Goal: Navigation & Orientation: Find specific page/section

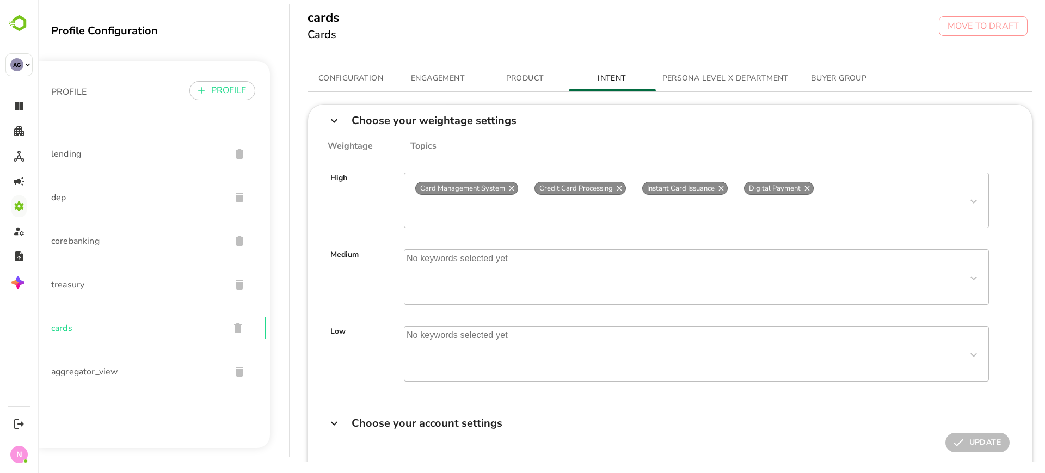
scroll to position [8, 0]
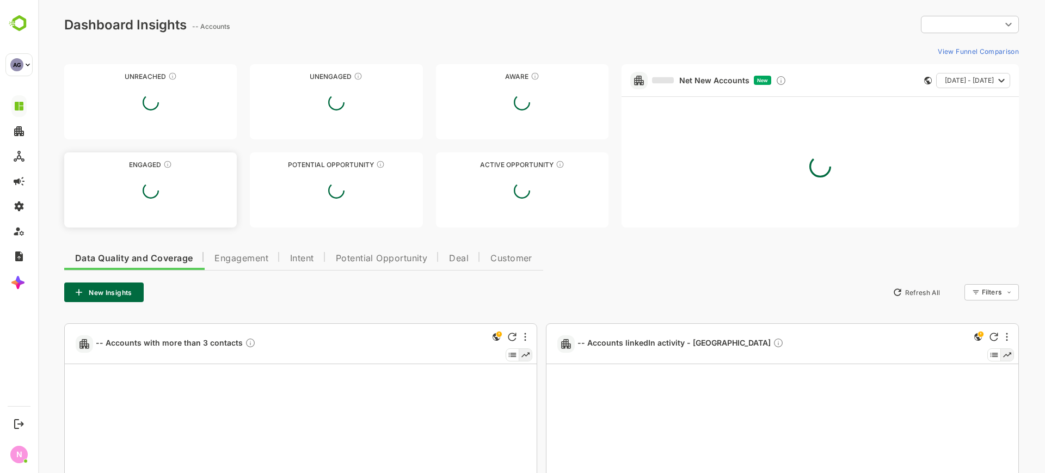
type input "**********"
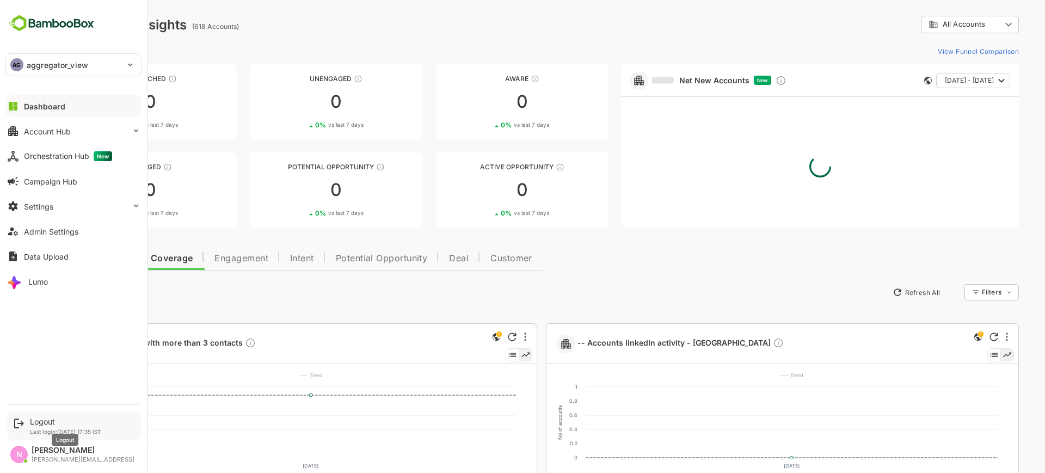
click at [48, 418] on div "Logout" at bounding box center [65, 421] width 71 height 9
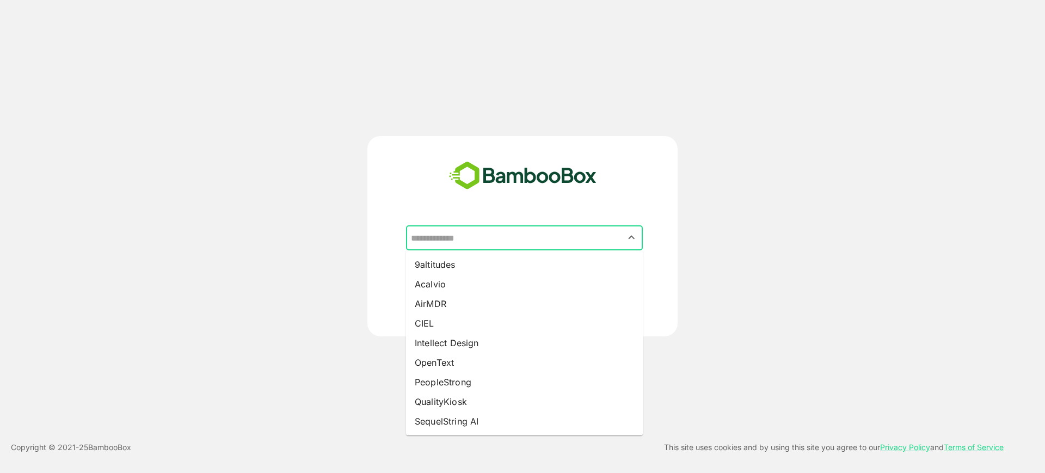
click at [485, 237] on input "text" at bounding box center [524, 237] width 232 height 21
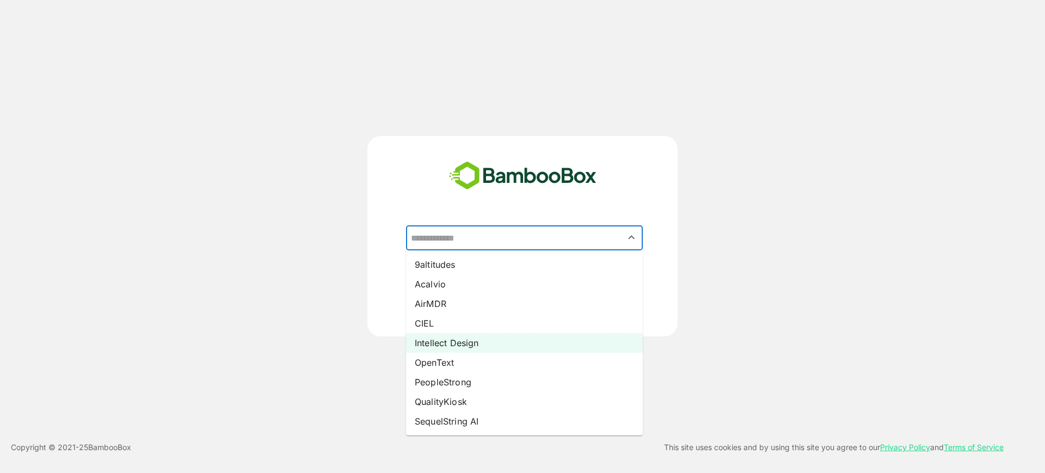
click at [458, 338] on li "Intellect Design" at bounding box center [524, 343] width 237 height 20
type input "**********"
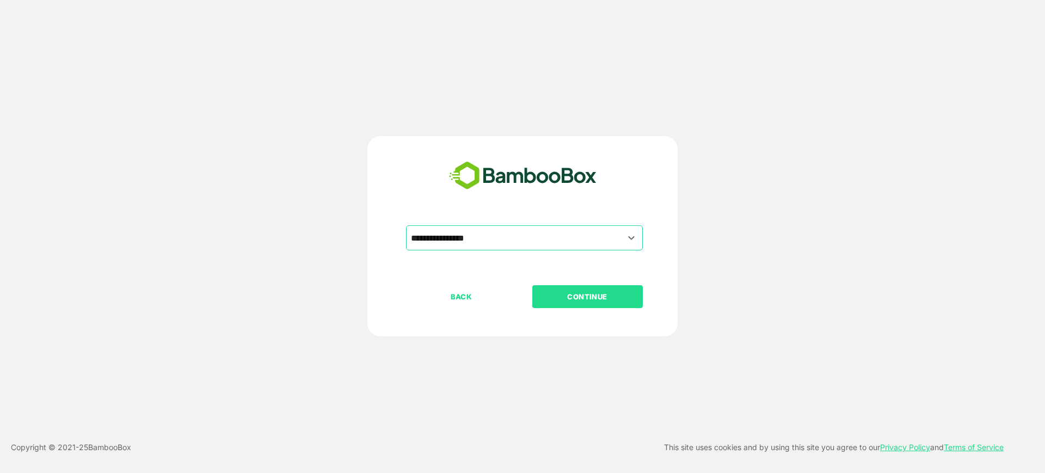
click at [564, 296] on p "CONTINUE" at bounding box center [587, 297] width 109 height 12
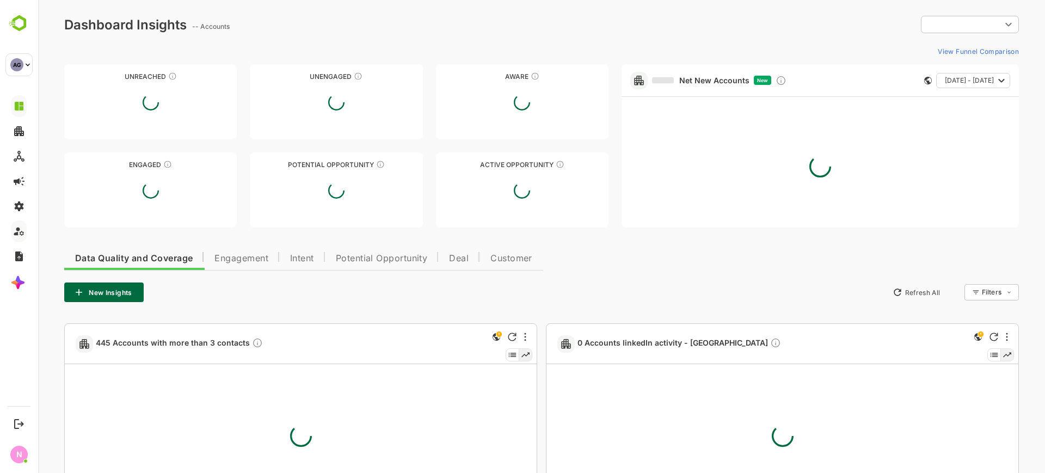
type input "**********"
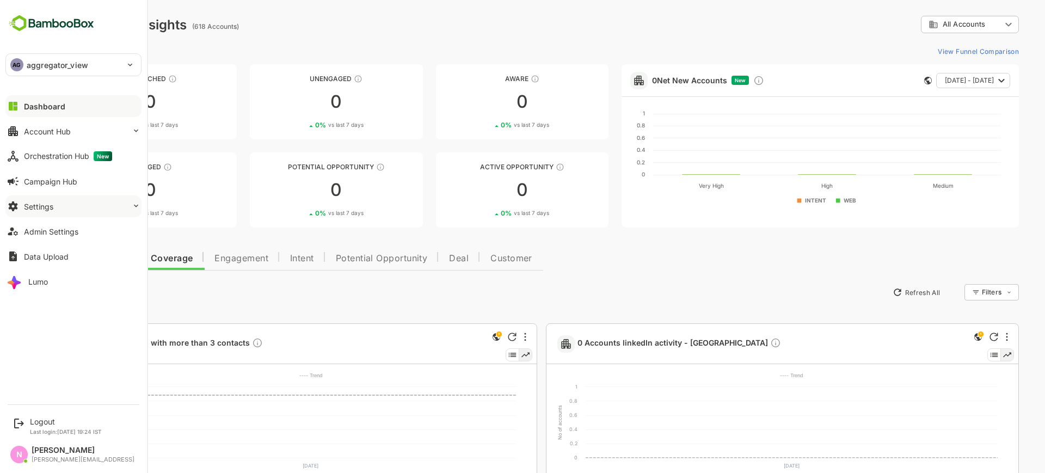
click at [56, 206] on button "Settings" at bounding box center [73, 206] width 136 height 22
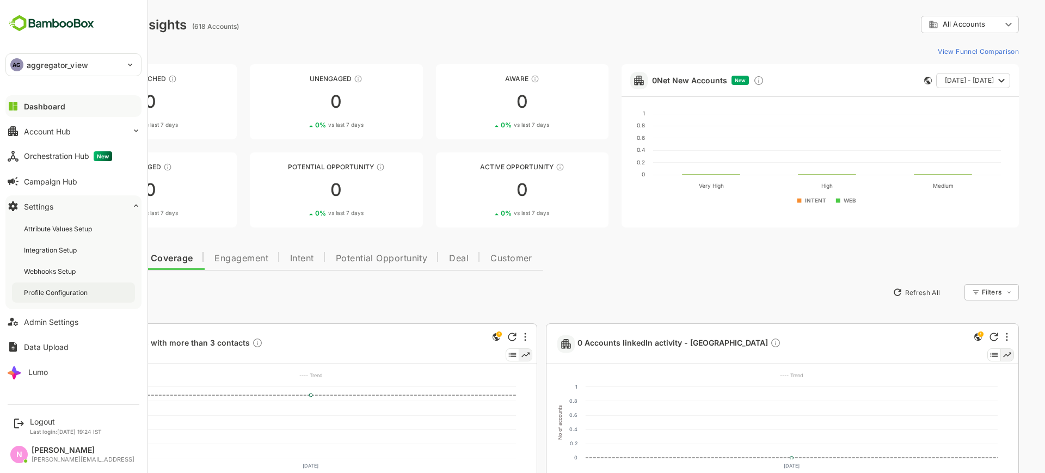
click at [63, 288] on div "Profile Configuration" at bounding box center [57, 292] width 66 height 9
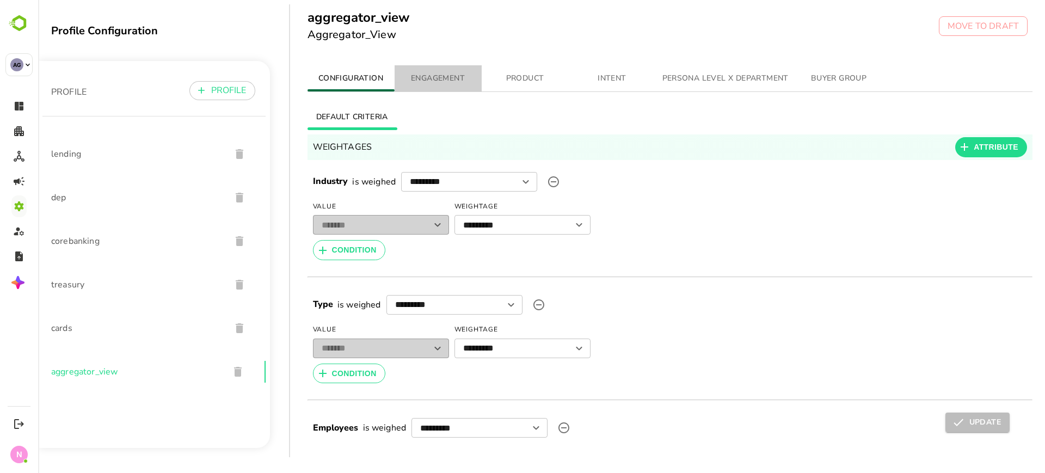
click at [456, 83] on span "ENGAGEMENT" at bounding box center [438, 79] width 74 height 14
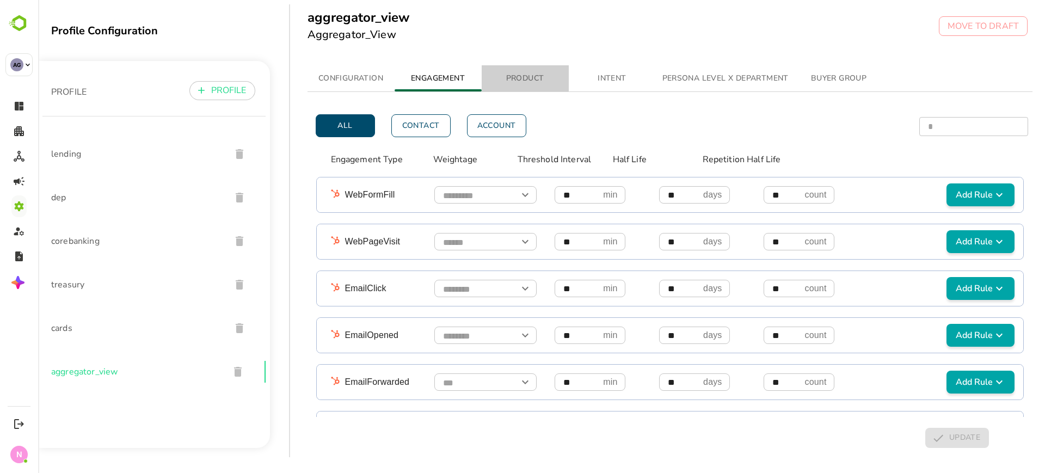
click at [527, 79] on span "PRODUCT" at bounding box center [525, 79] width 74 height 14
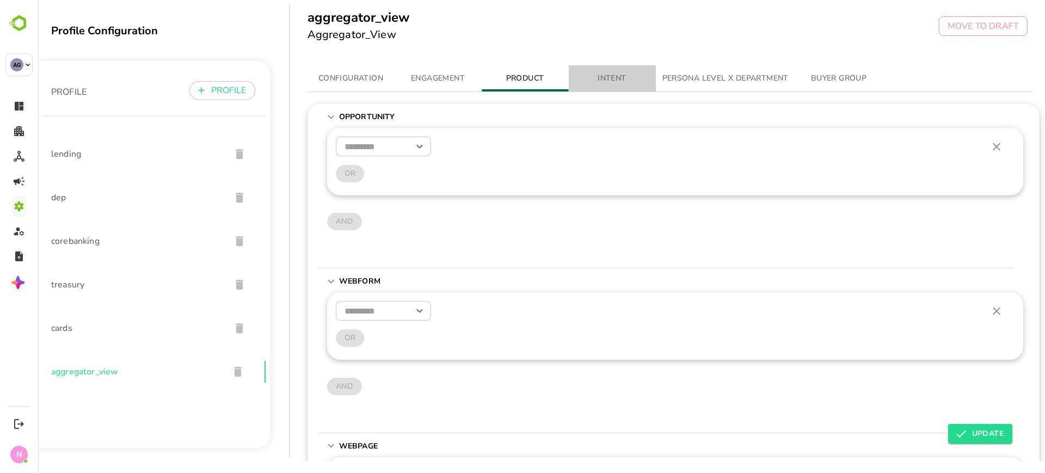
click at [608, 77] on span "INTENT" at bounding box center [612, 79] width 74 height 14
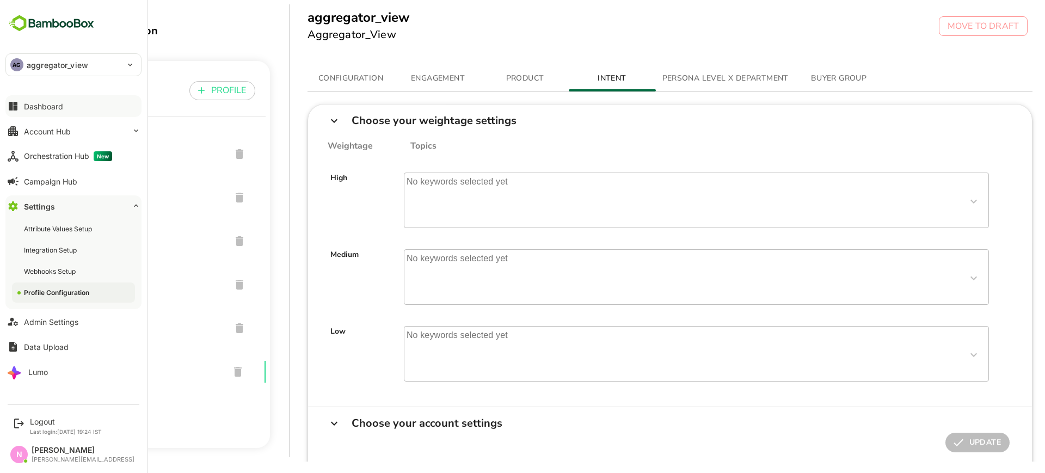
click at [28, 104] on div "Dashboard" at bounding box center [43, 106] width 39 height 9
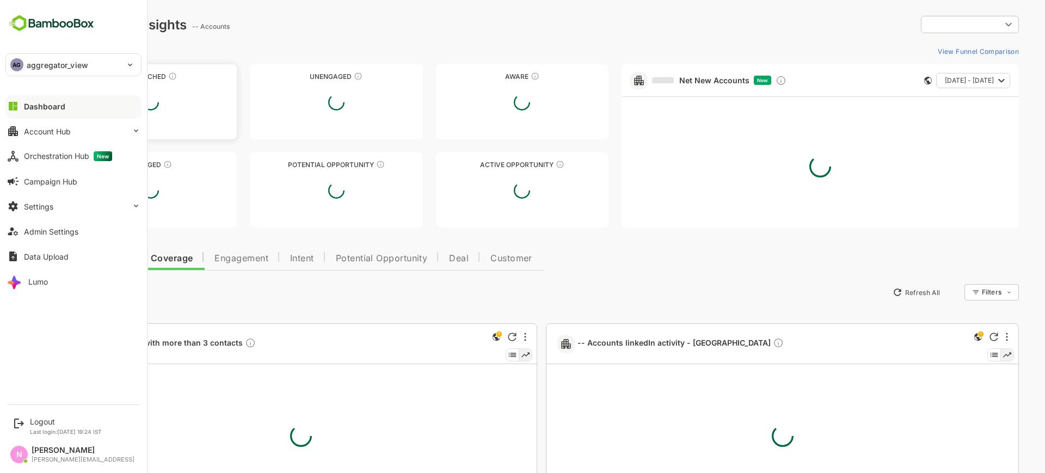
type input "**********"
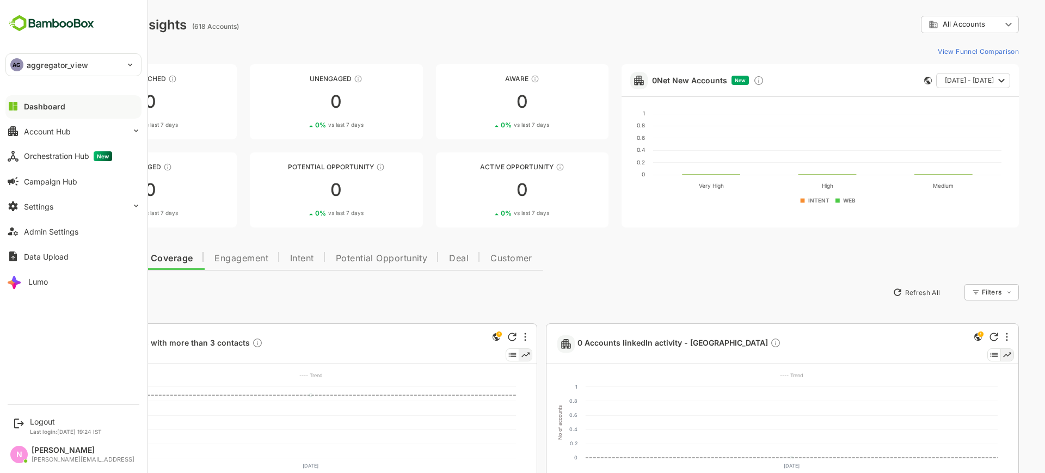
click at [40, 63] on p "aggregator_view" at bounding box center [57, 64] width 61 height 11
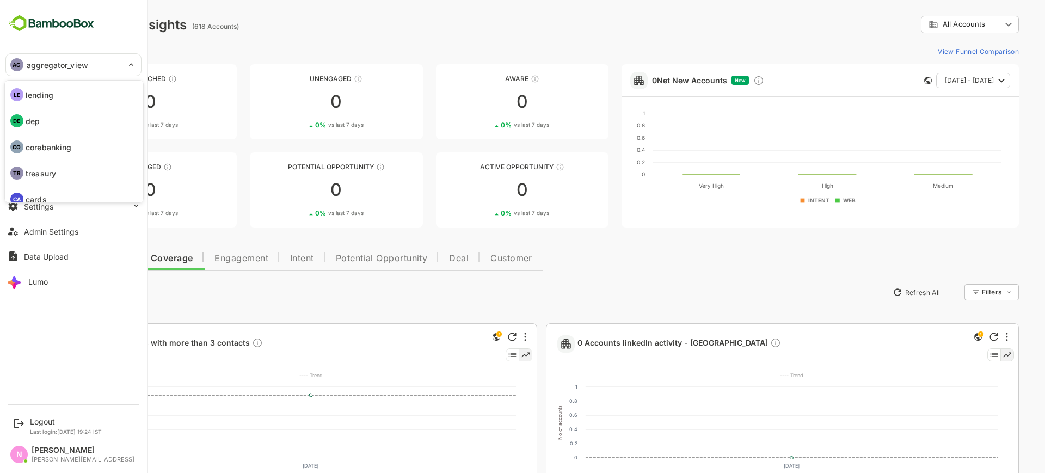
scroll to position [37, 0]
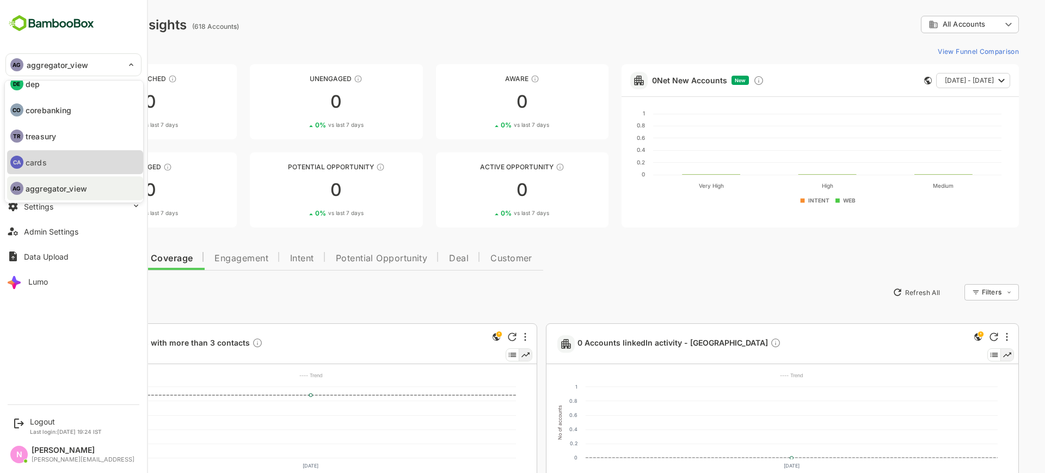
click at [63, 159] on li "CA cards" at bounding box center [75, 162] width 136 height 24
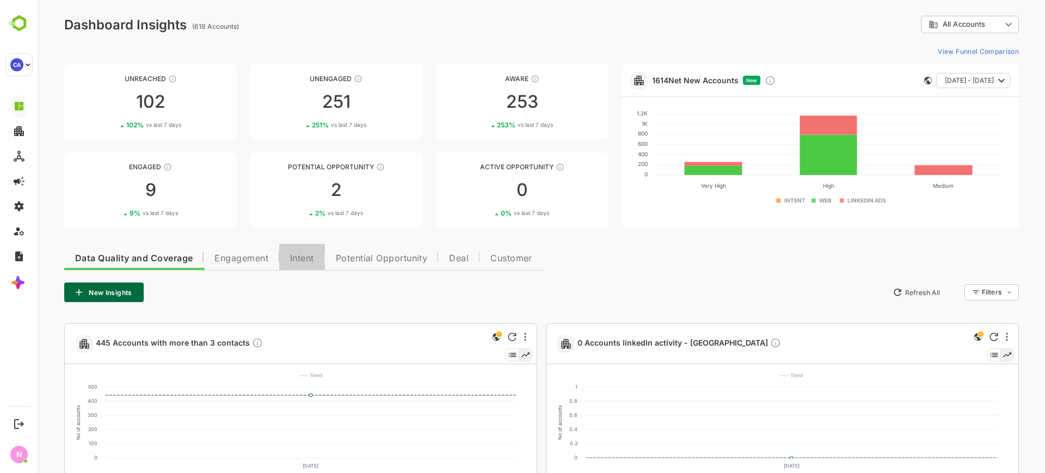
click at [304, 265] on button "Intent" at bounding box center [302, 257] width 46 height 26
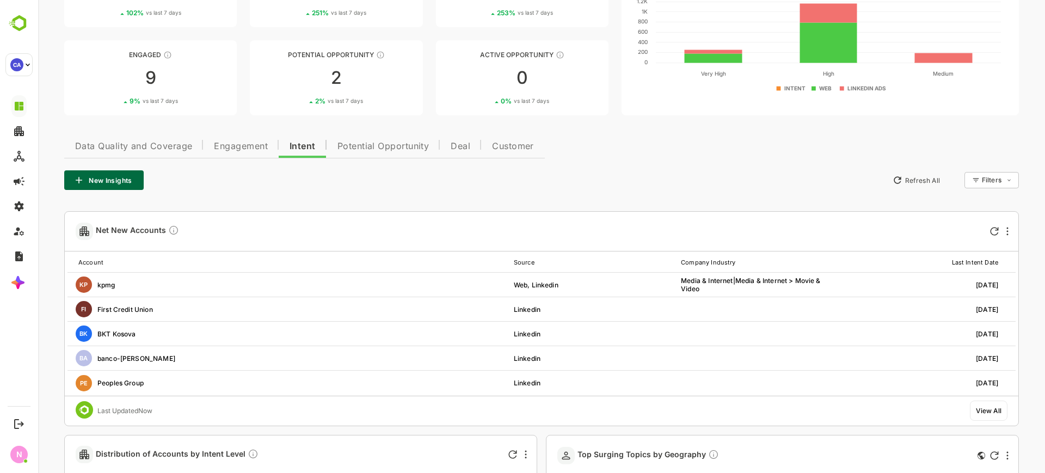
scroll to position [120, 0]
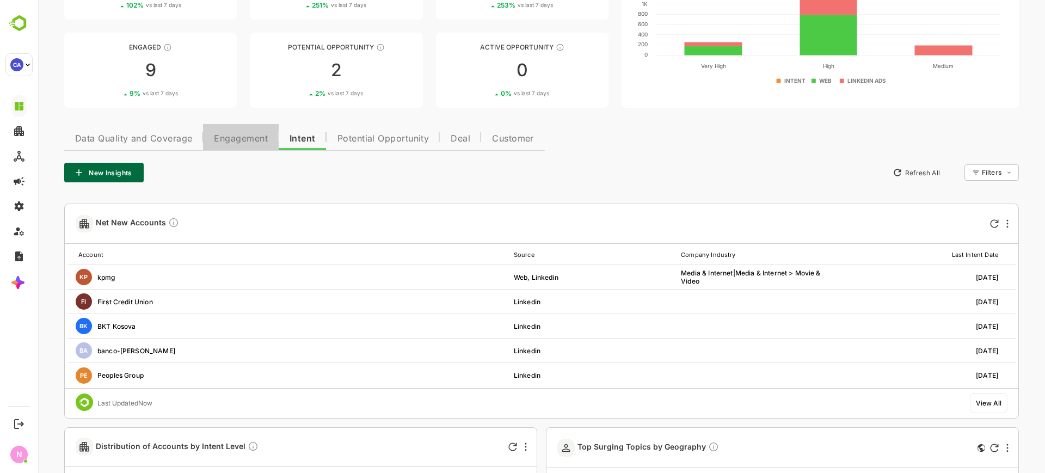
click at [260, 140] on span "Engagement" at bounding box center [241, 138] width 54 height 9
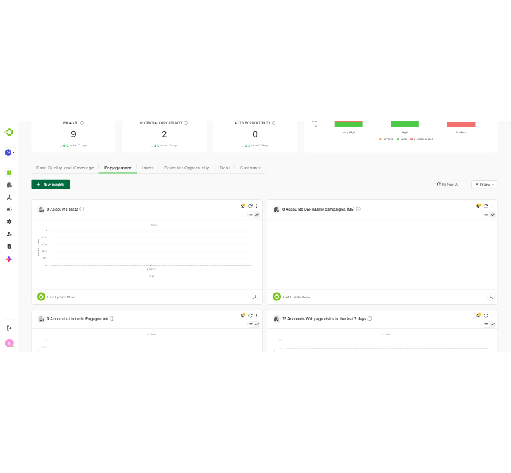
scroll to position [0, 0]
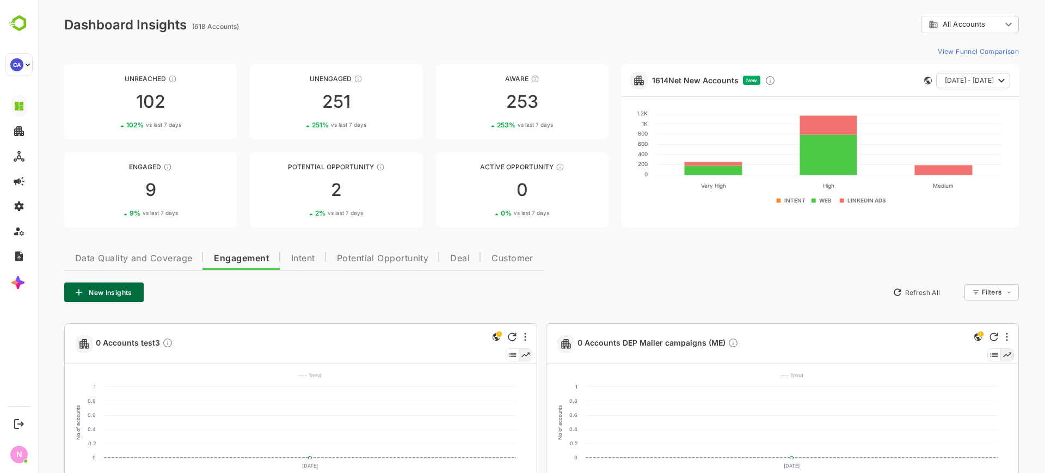
click at [298, 262] on span "Intent" at bounding box center [303, 258] width 24 height 9
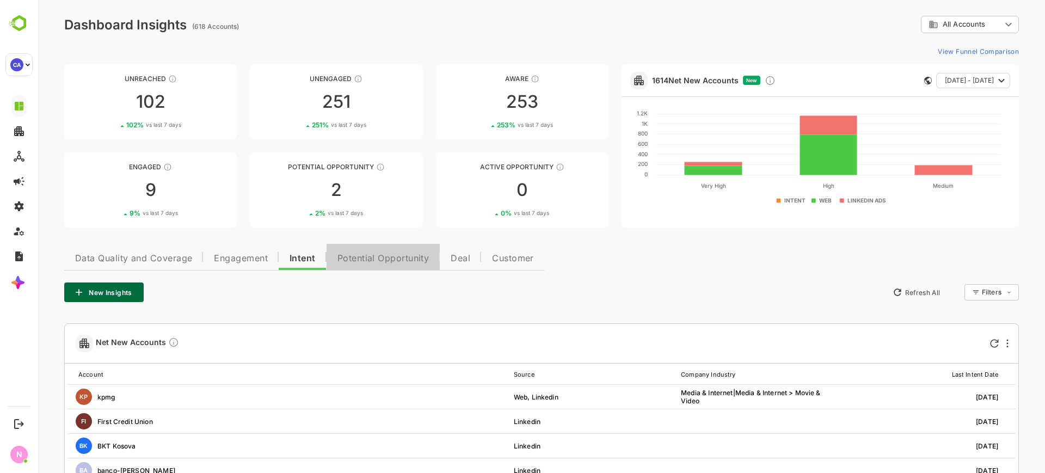
click at [362, 258] on span "Potential Opportunity" at bounding box center [383, 258] width 92 height 9
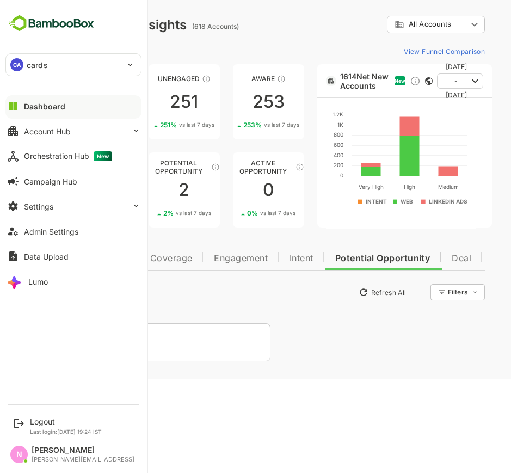
click at [59, 61] on div "CA cards" at bounding box center [67, 65] width 122 height 22
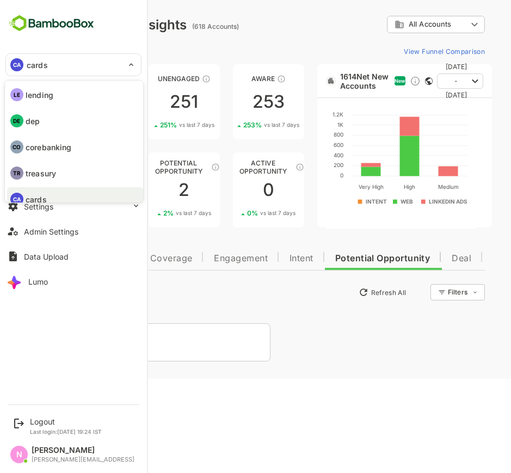
click at [55, 95] on li "LE lending" at bounding box center [75, 95] width 136 height 24
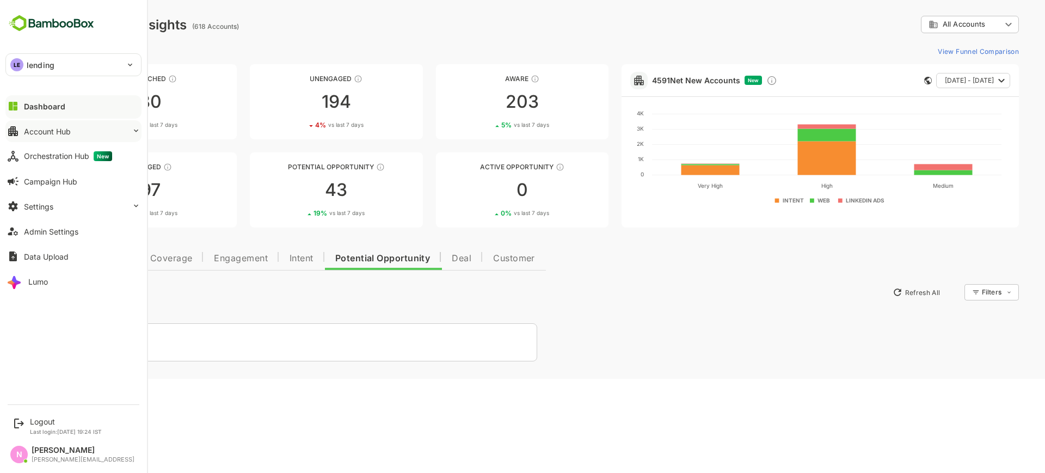
click at [81, 133] on button "Account Hub" at bounding box center [73, 131] width 136 height 22
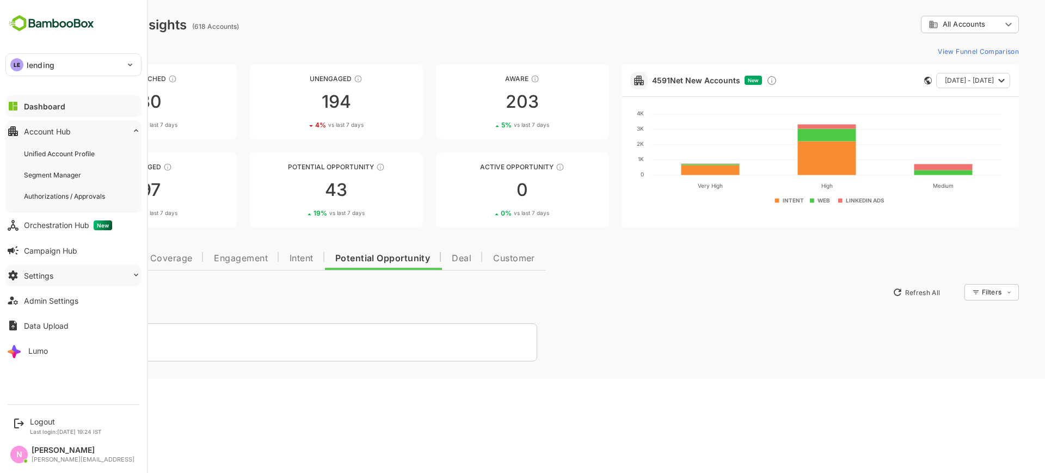
click at [73, 274] on button "Settings" at bounding box center [73, 275] width 136 height 22
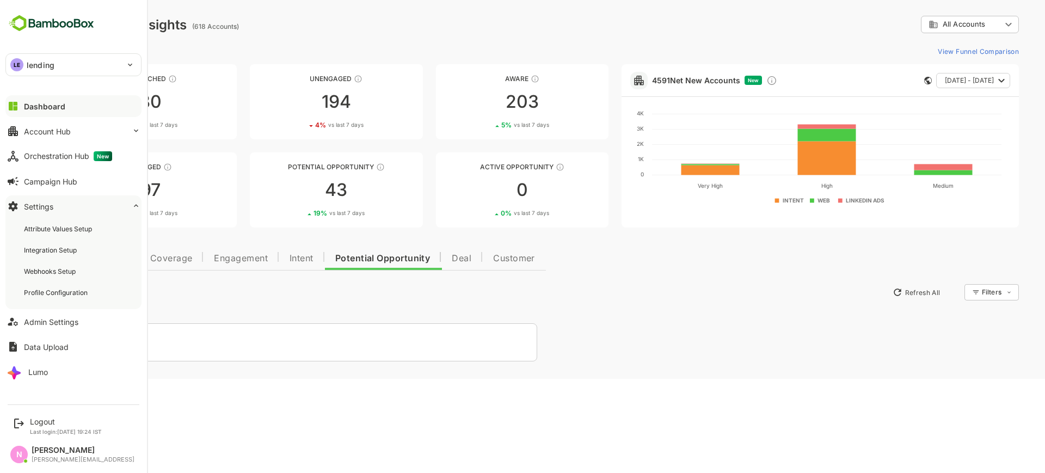
click at [69, 304] on div "Attribute Values Setup Integration Setup Webhooks Setup Profile Configuration" at bounding box center [73, 260] width 136 height 97
click at [75, 291] on div "Profile Configuration" at bounding box center [57, 292] width 66 height 9
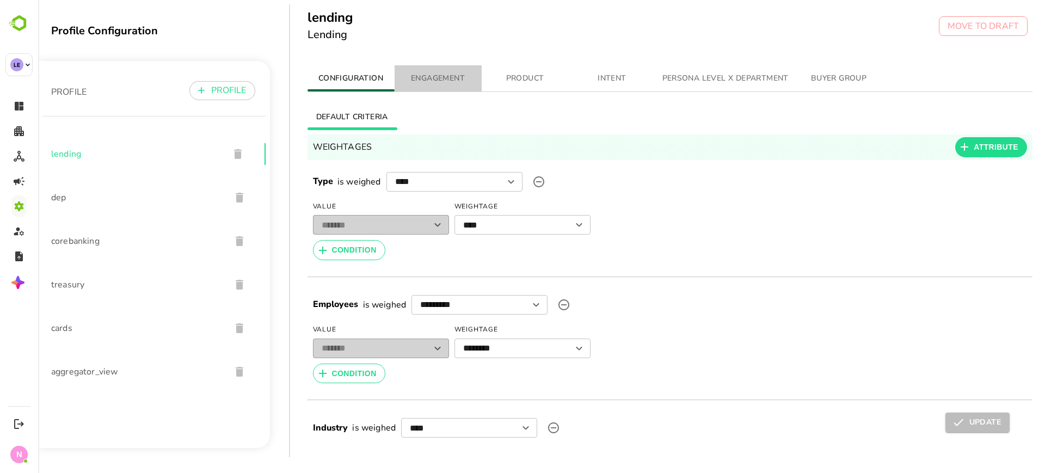
click at [446, 82] on span "ENGAGEMENT" at bounding box center [438, 79] width 74 height 14
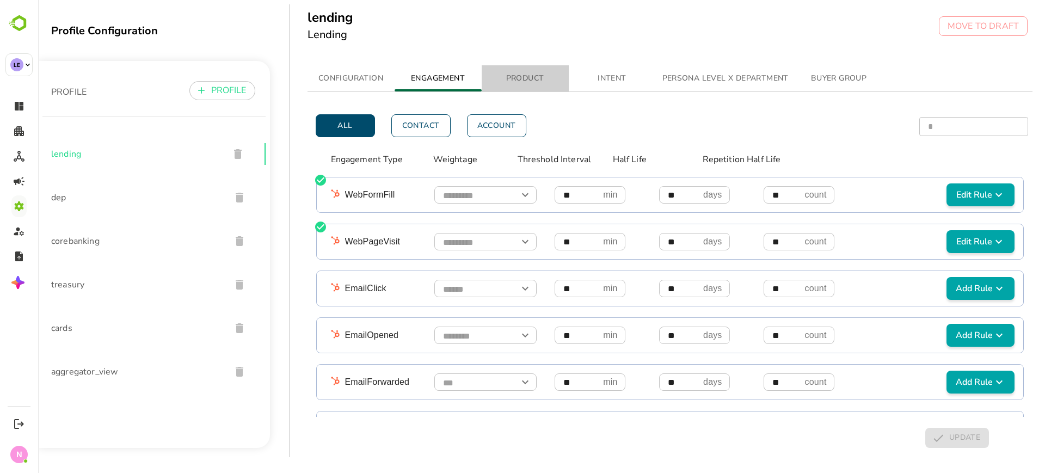
click at [512, 83] on span "PRODUCT" at bounding box center [525, 79] width 74 height 14
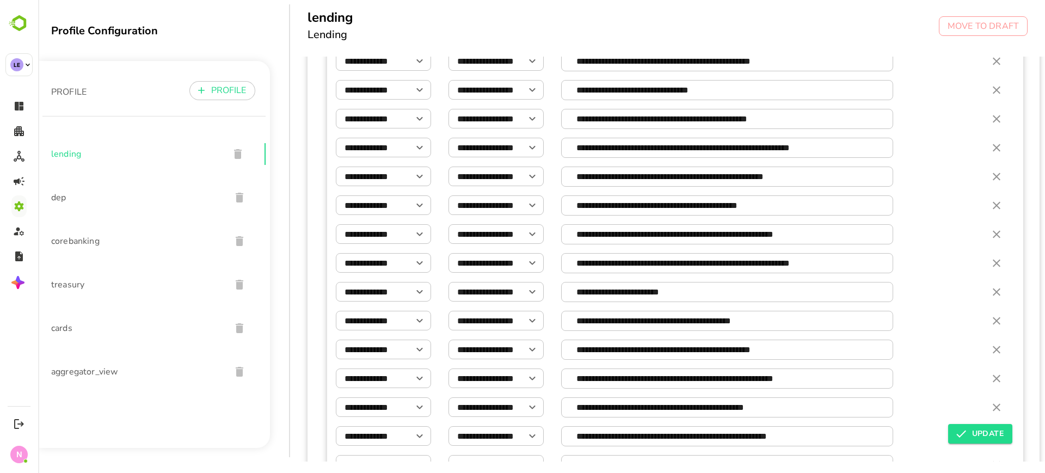
scroll to position [1484, 0]
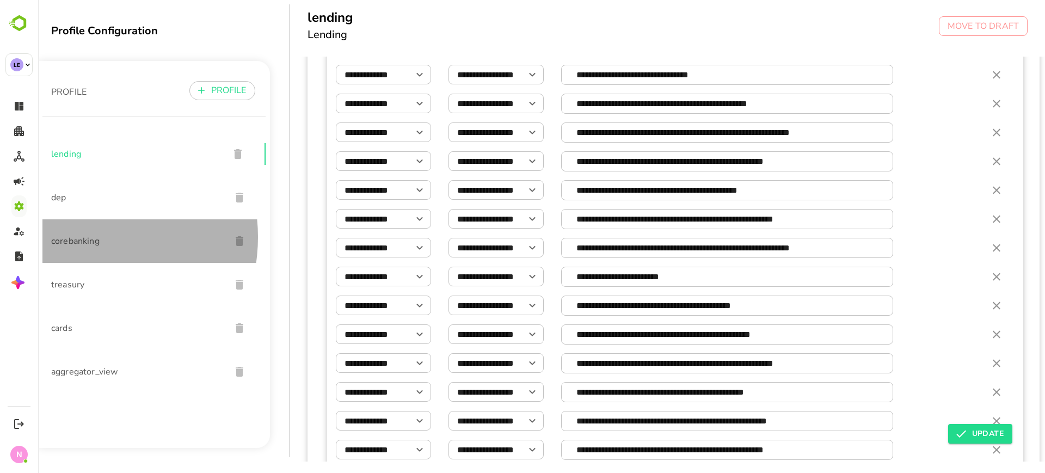
click at [78, 237] on span "corebanking" at bounding box center [136, 240] width 171 height 13
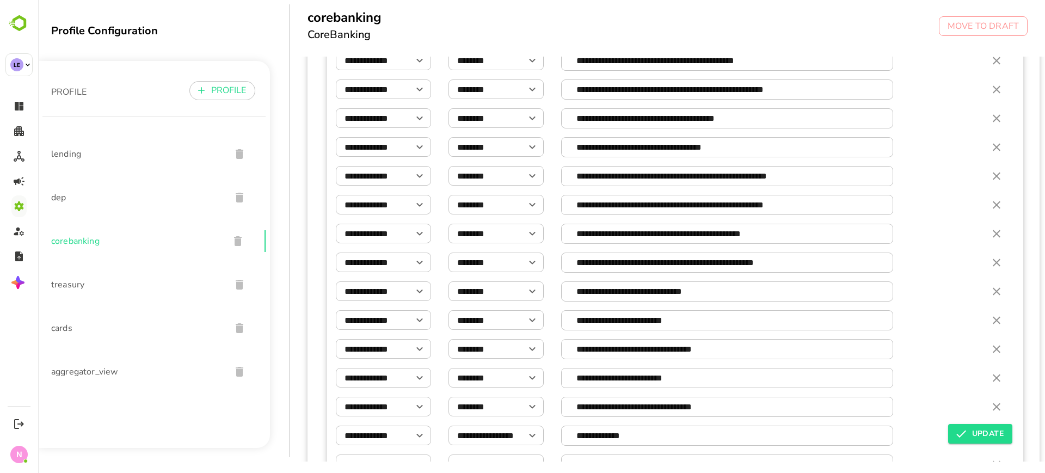
scroll to position [1083, 0]
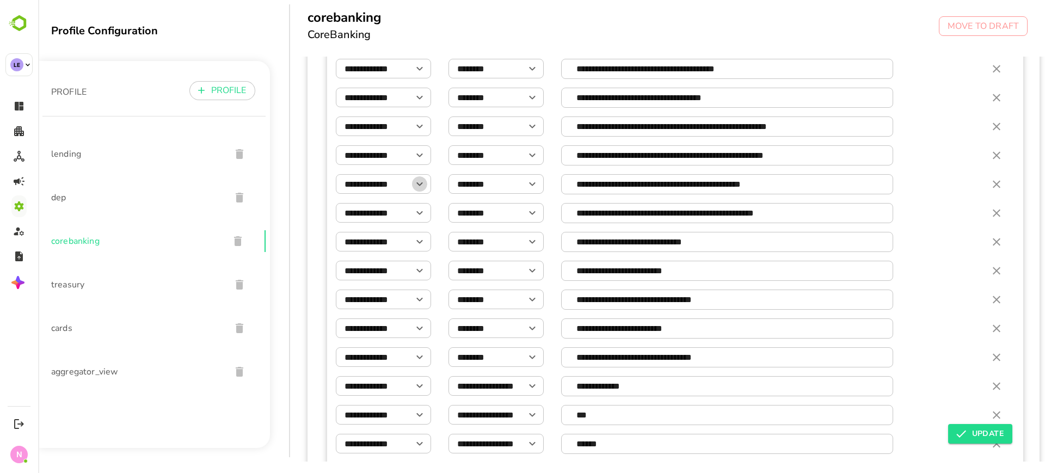
click at [419, 187] on icon "Open" at bounding box center [419, 183] width 13 height 13
click at [555, 190] on div "**********" at bounding box center [675, 184] width 679 height 20
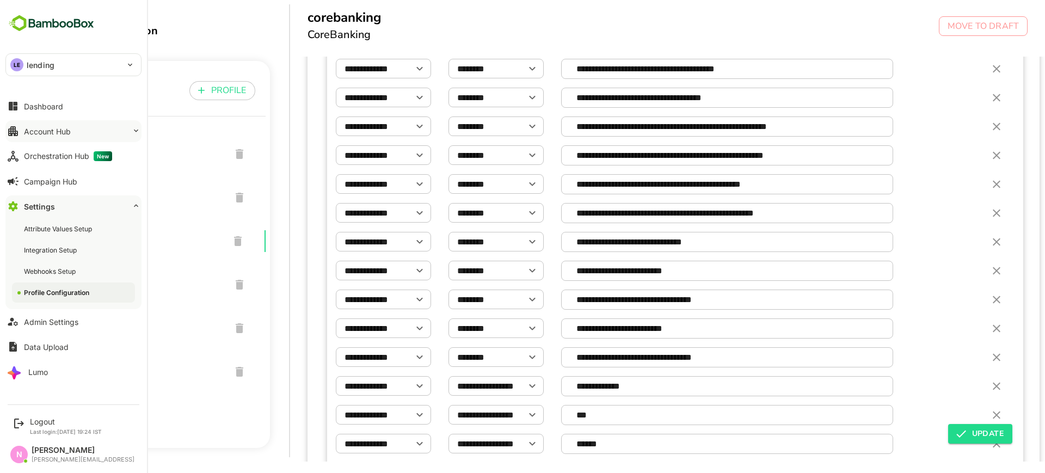
click at [66, 137] on button "Account Hub" at bounding box center [73, 131] width 136 height 22
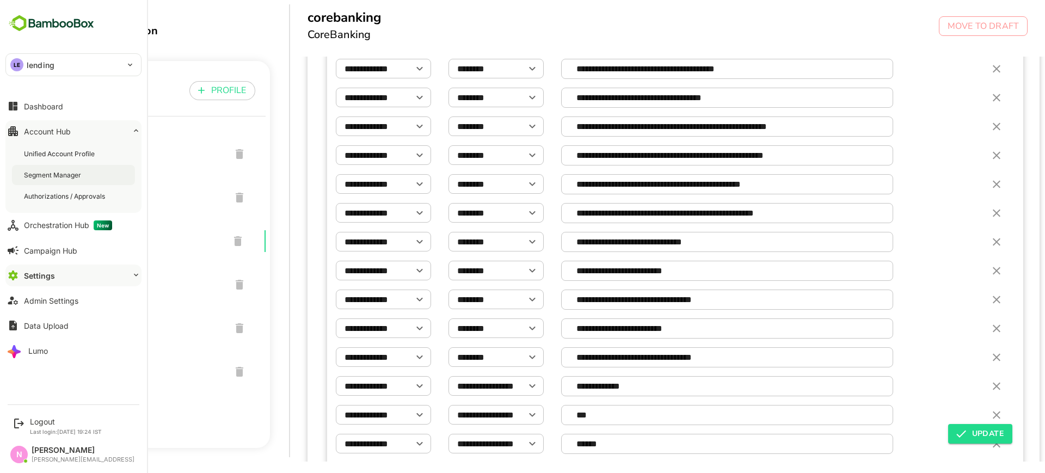
click at [60, 178] on div "Segment Manager" at bounding box center [53, 174] width 59 height 9
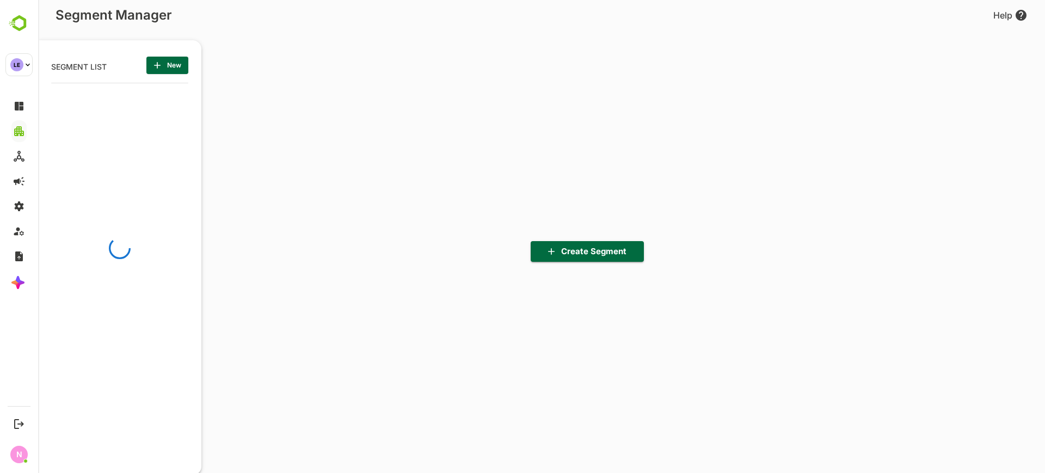
scroll to position [329, 134]
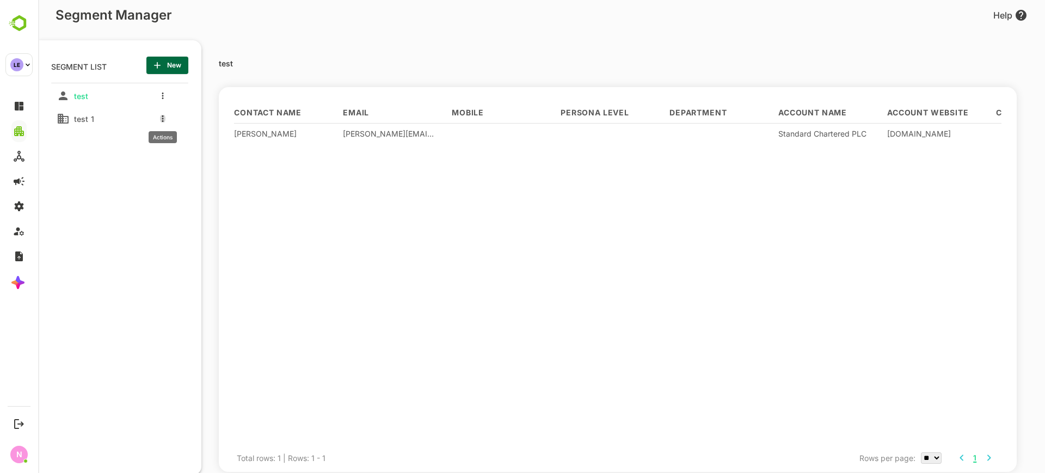
click at [163, 121] on icon "more actions" at bounding box center [163, 118] width 2 height 7
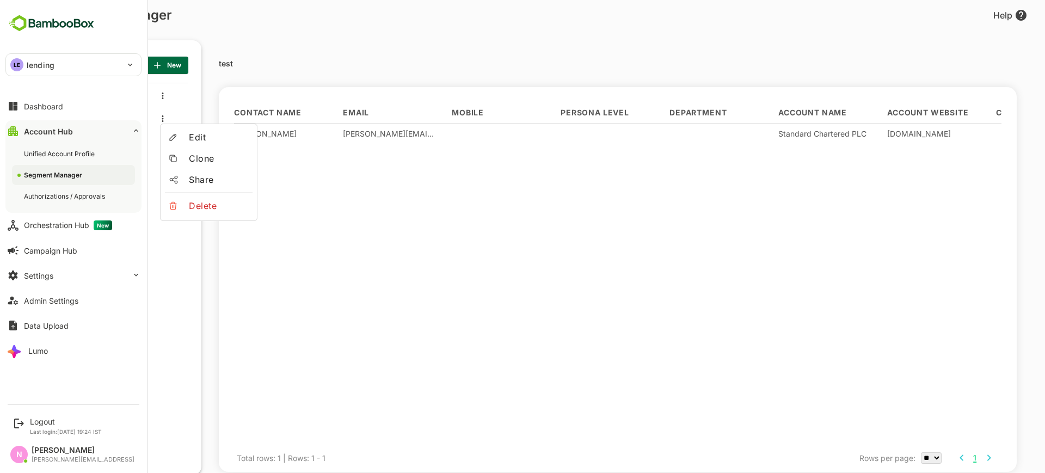
click at [38, 110] on div "Dashboard" at bounding box center [43, 106] width 39 height 9
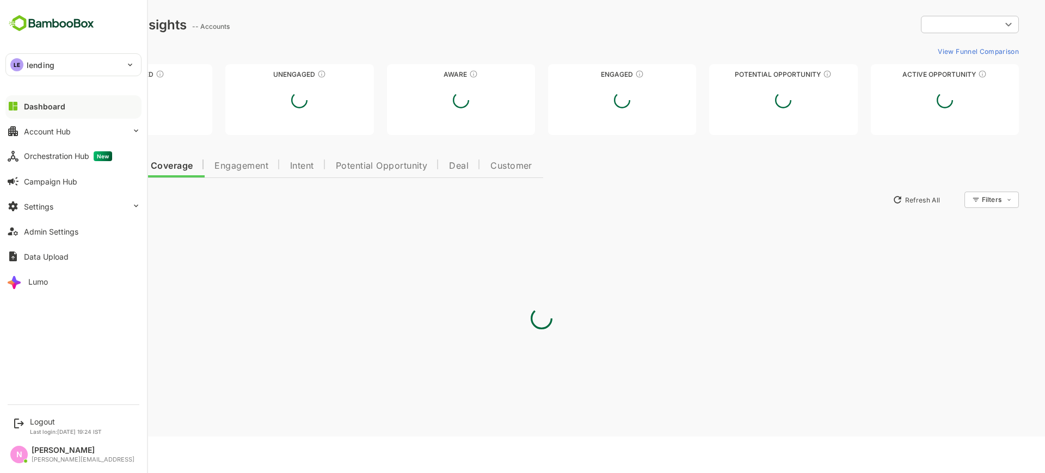
type input "**********"
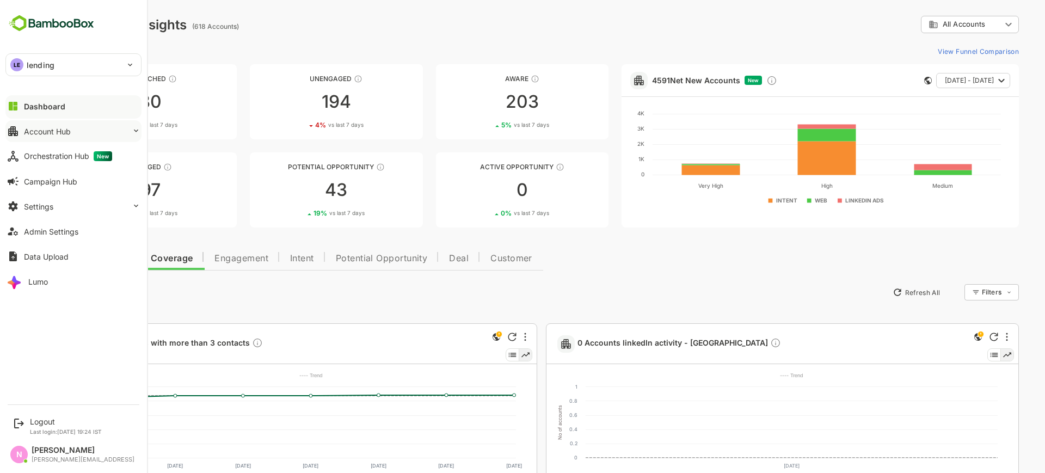
click at [32, 135] on button "Account Hub" at bounding box center [73, 131] width 136 height 22
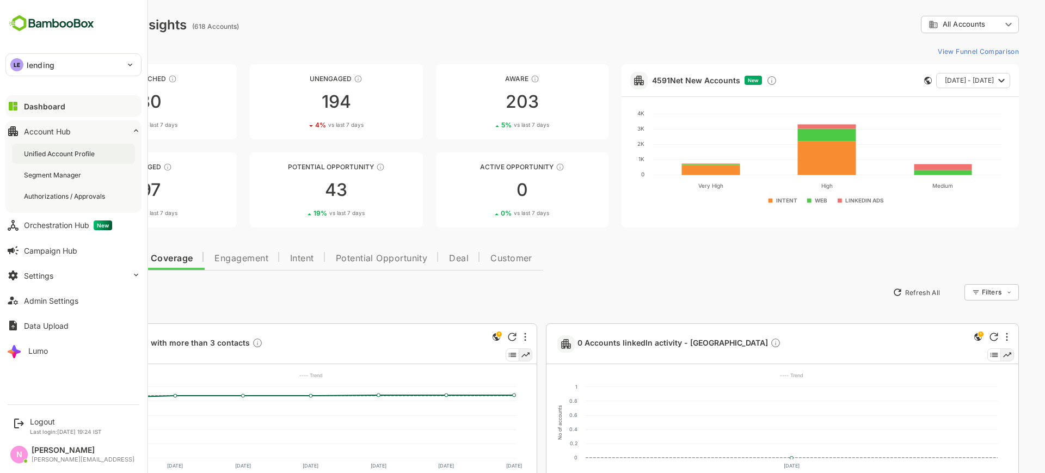
click at [61, 152] on div "Unified Account Profile" at bounding box center [60, 153] width 73 height 9
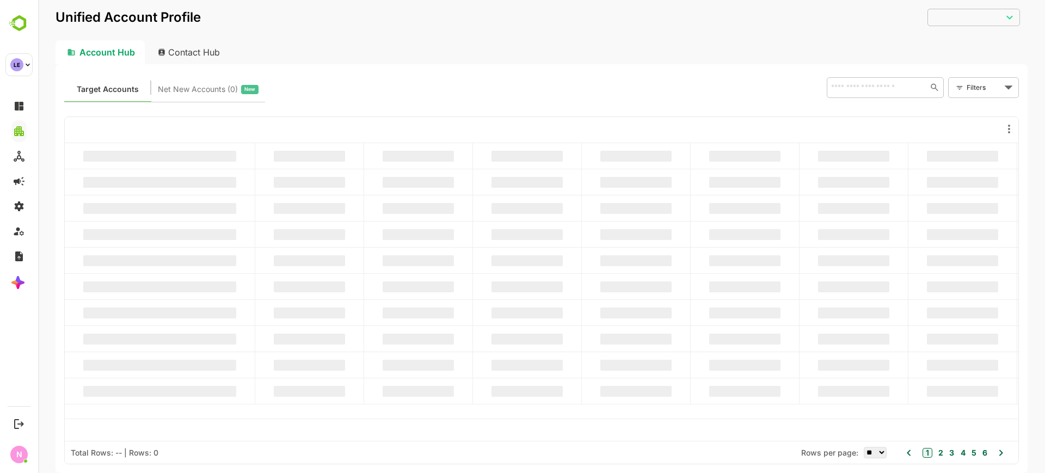
type input "**********"
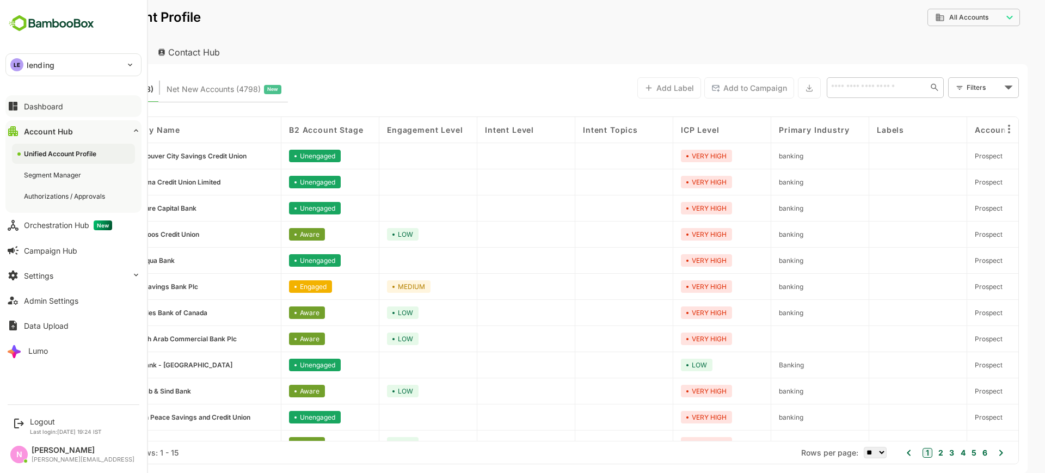
click at [61, 109] on div "Dashboard" at bounding box center [43, 106] width 39 height 9
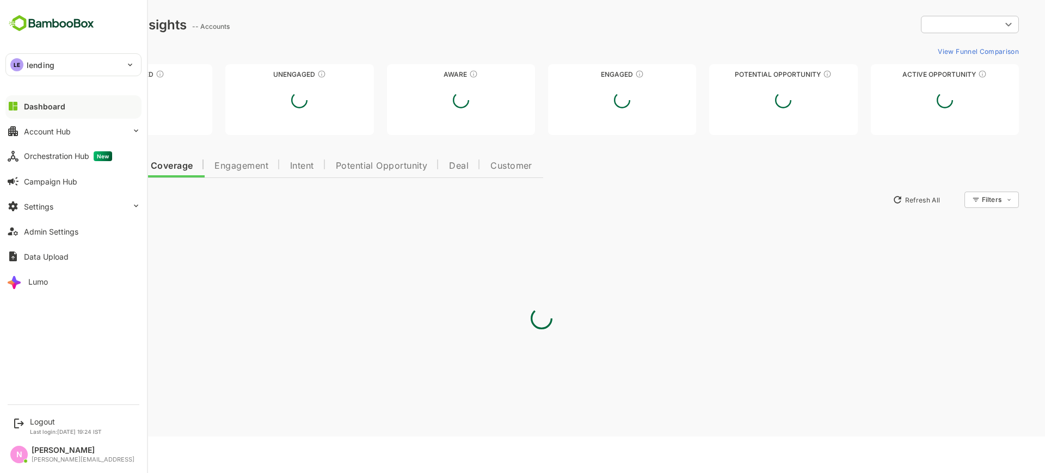
type input "**********"
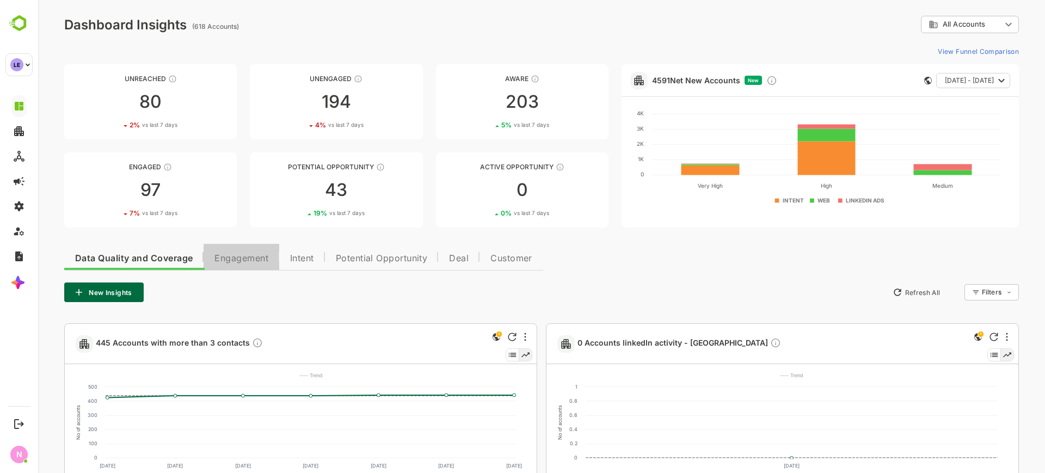
click at [257, 254] on span "Engagement" at bounding box center [241, 258] width 54 height 9
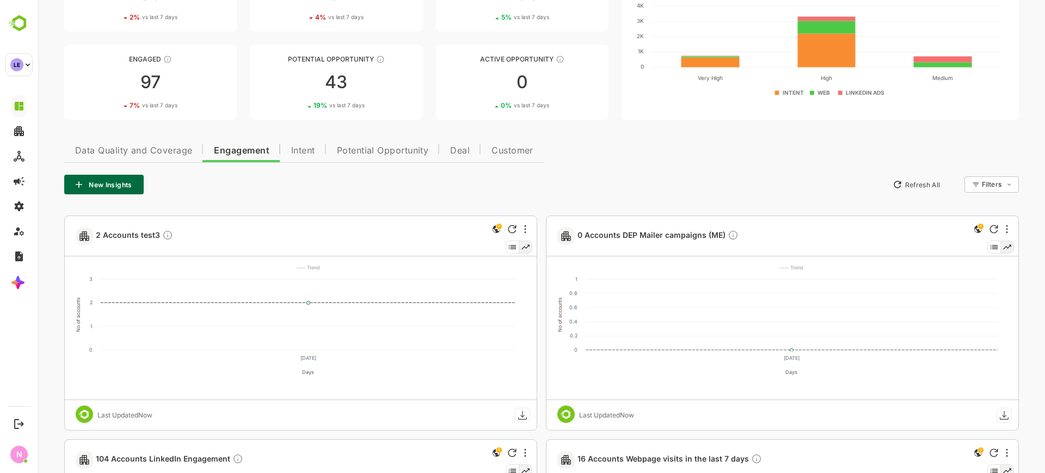
scroll to position [107, 0]
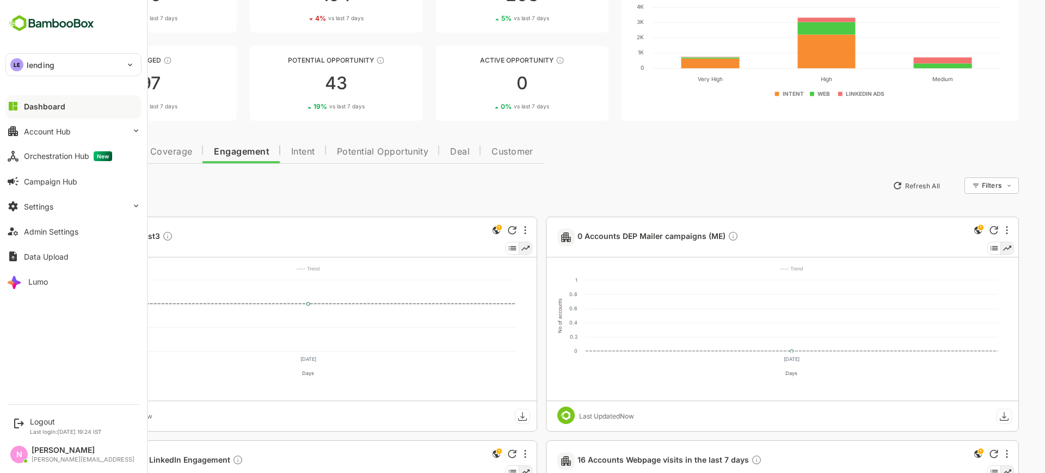
click at [36, 60] on p "lending" at bounding box center [41, 64] width 28 height 11
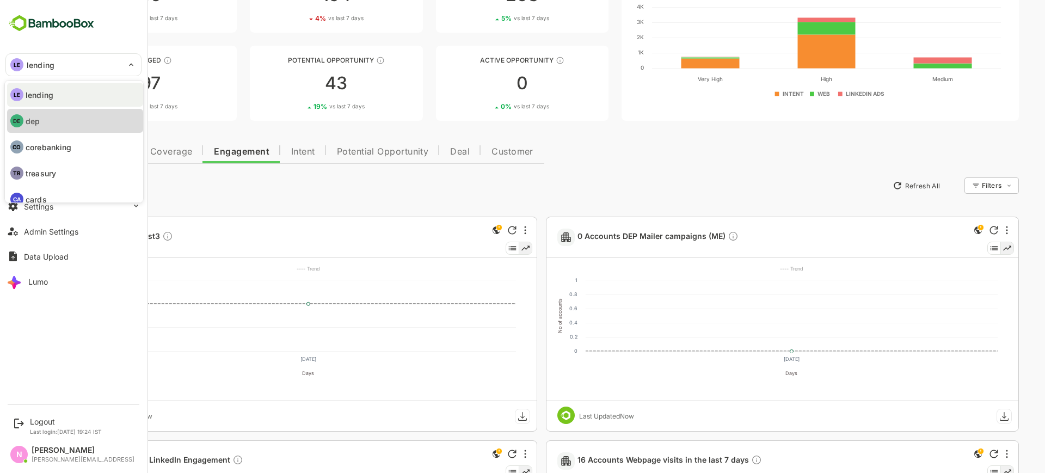
click at [45, 120] on li "DE dep" at bounding box center [75, 121] width 136 height 24
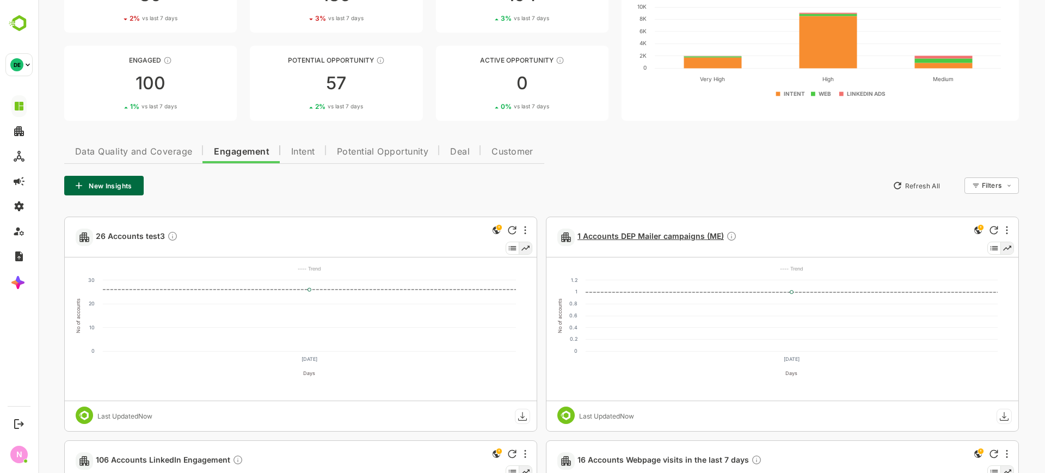
click at [656, 239] on span "1 Accounts DEP Mailer campaigns (ME)" at bounding box center [656, 237] width 159 height 13
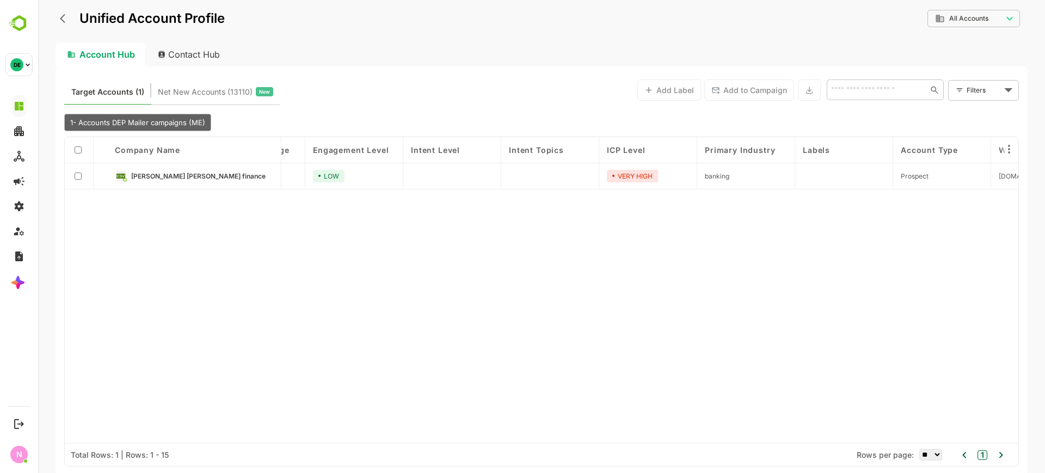
scroll to position [0, 0]
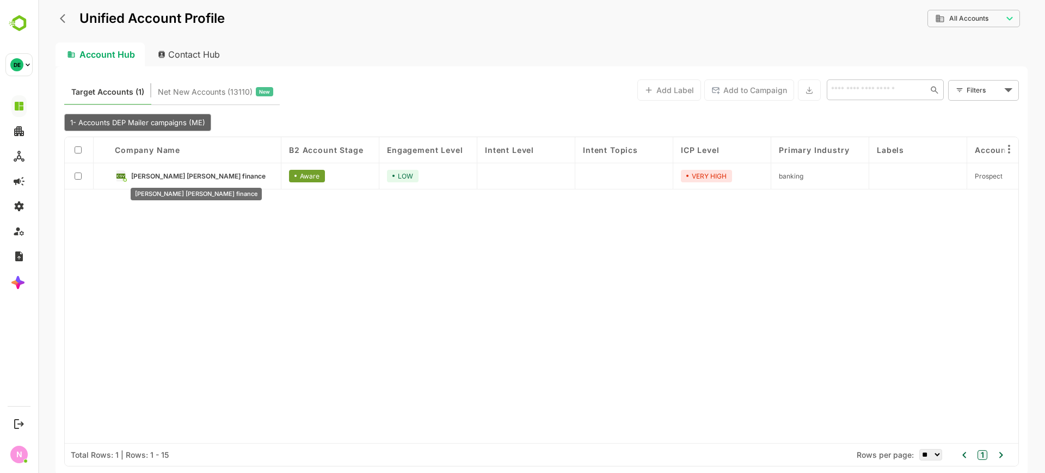
click at [185, 174] on span "Abdul latif jameel finance" at bounding box center [198, 176] width 134 height 8
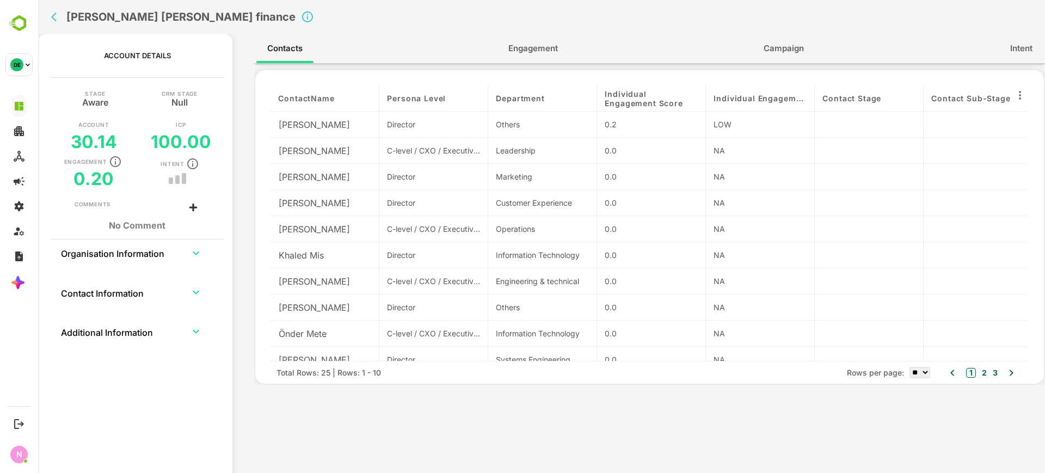
click at [537, 34] on div "Contacts Engagement Campaign Intent" at bounding box center [649, 48] width 790 height 29
click at [534, 46] on span "Engagement" at bounding box center [533, 48] width 50 height 14
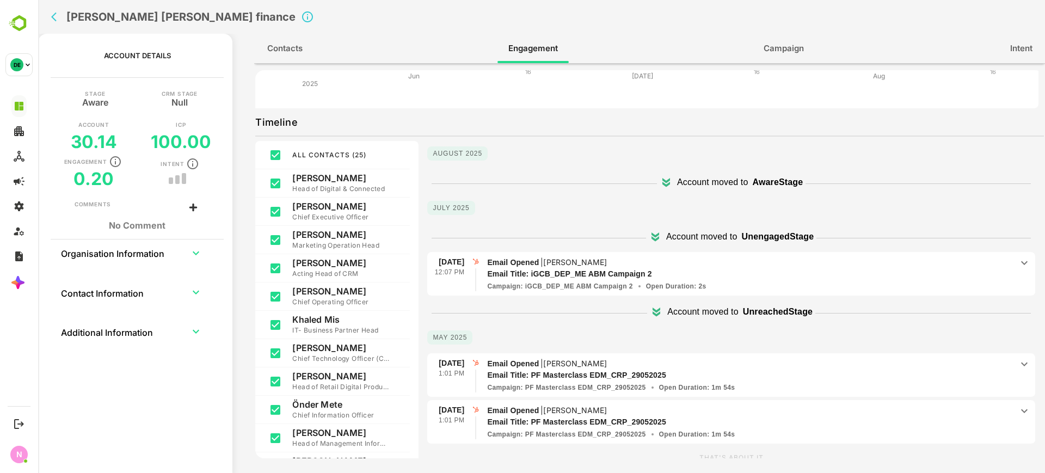
scroll to position [177, 0]
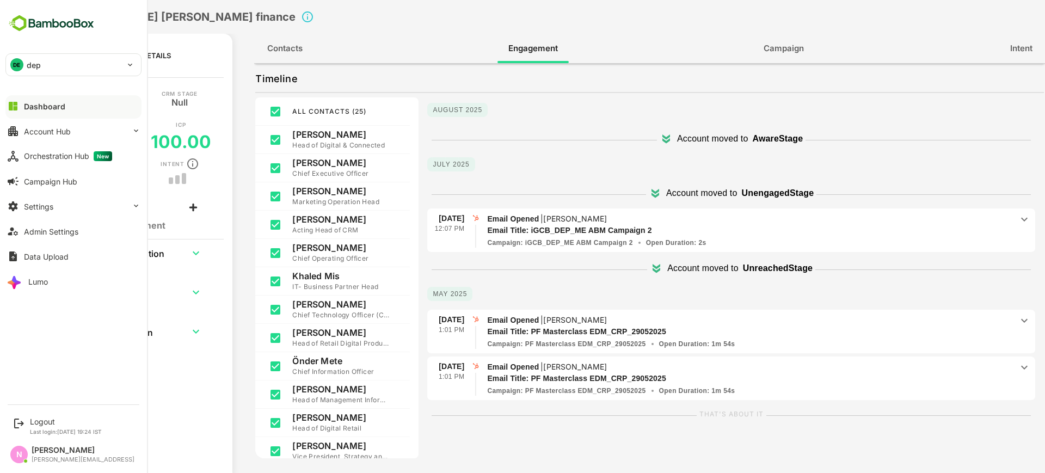
click at [67, 113] on div at bounding box center [73, 115] width 136 height 7
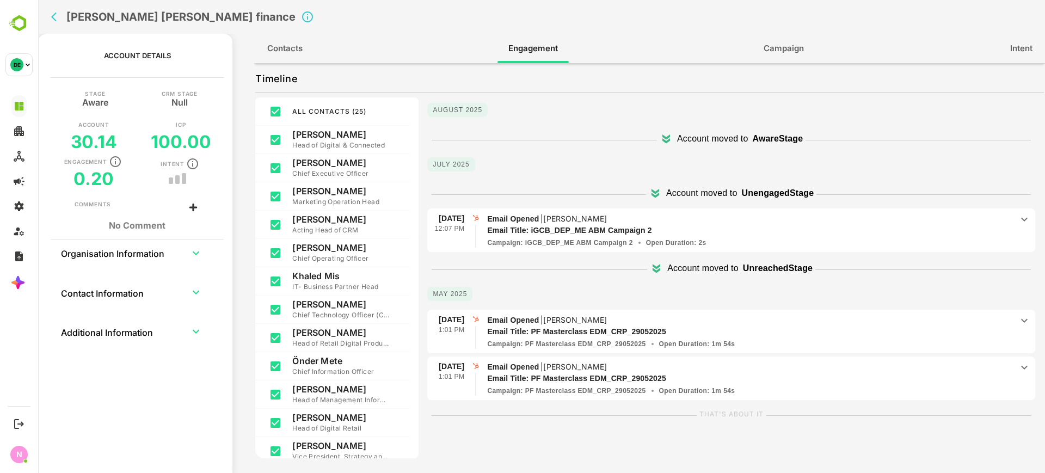
click at [53, 17] on icon "back" at bounding box center [53, 17] width 5 height 9
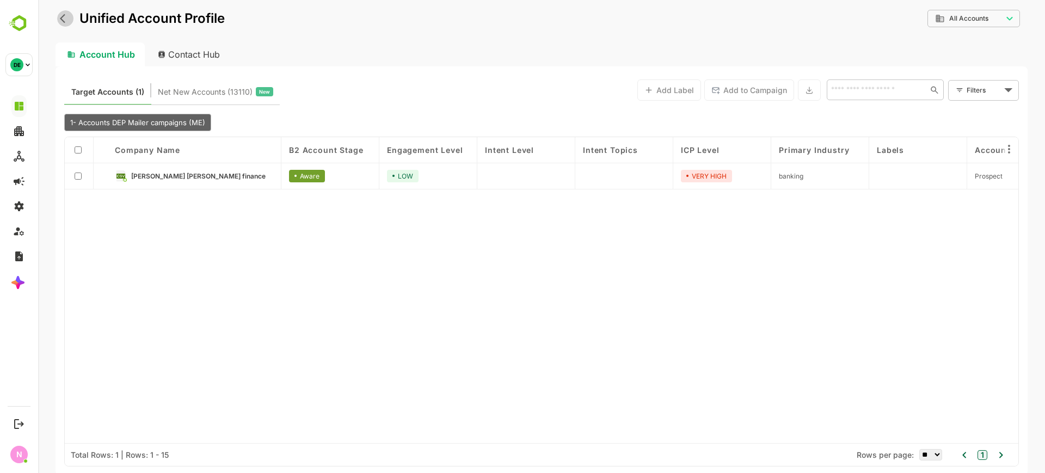
click at [65, 13] on icon "back" at bounding box center [65, 18] width 11 height 11
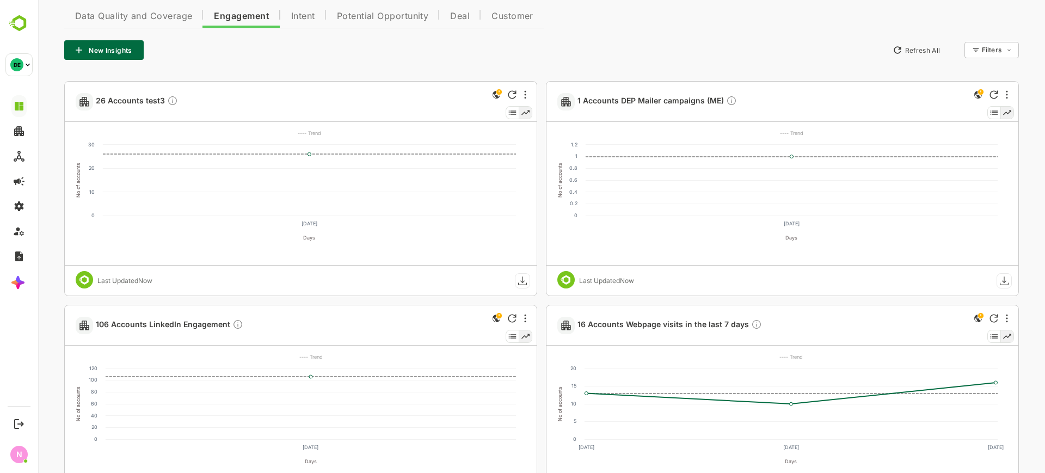
scroll to position [239, 0]
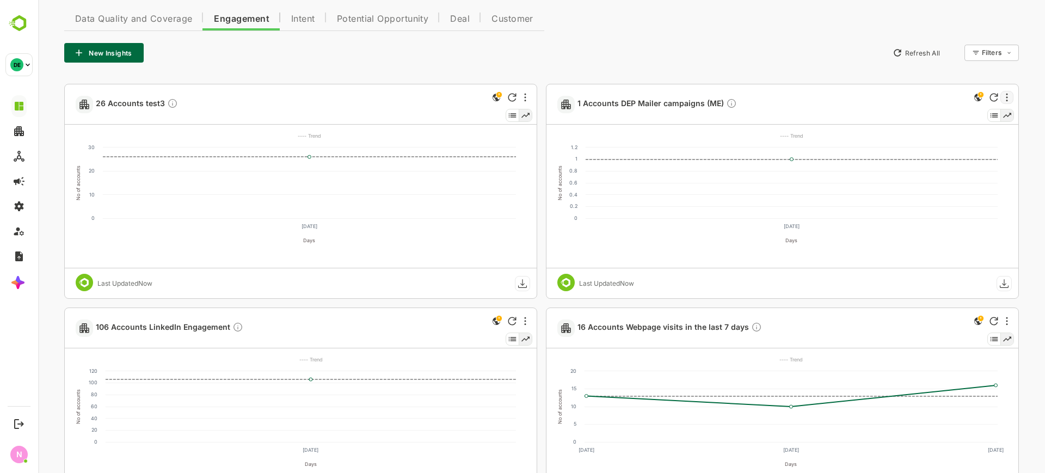
click at [1008, 91] on div at bounding box center [1006, 97] width 13 height 13
click at [975, 137] on li "Edit" at bounding box center [972, 136] width 73 height 20
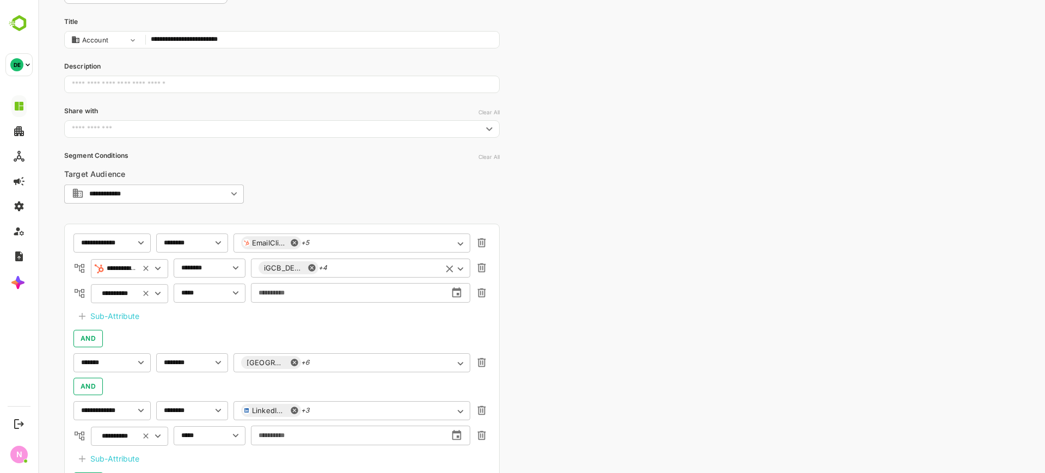
scroll to position [0, 0]
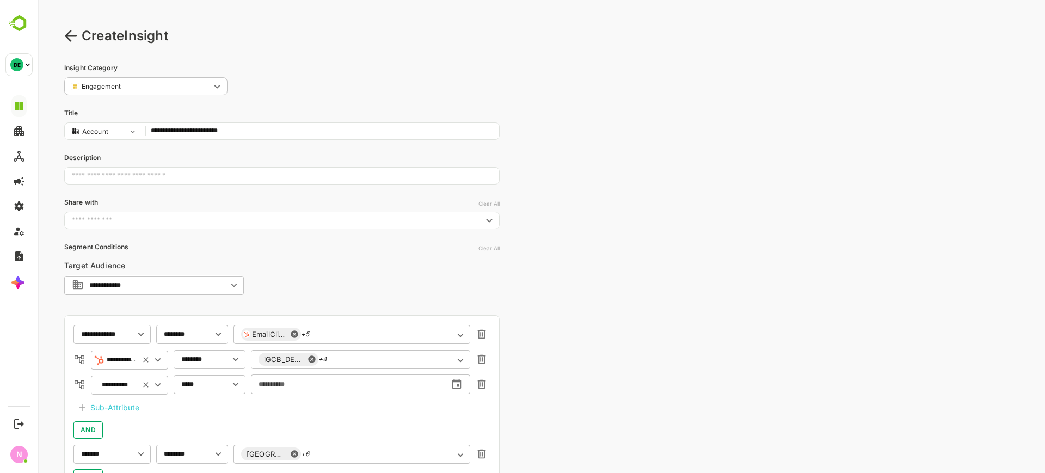
click at [73, 44] on div "Create Insight" at bounding box center [541, 36] width 954 height 20
click at [68, 33] on icon at bounding box center [71, 35] width 12 height 11
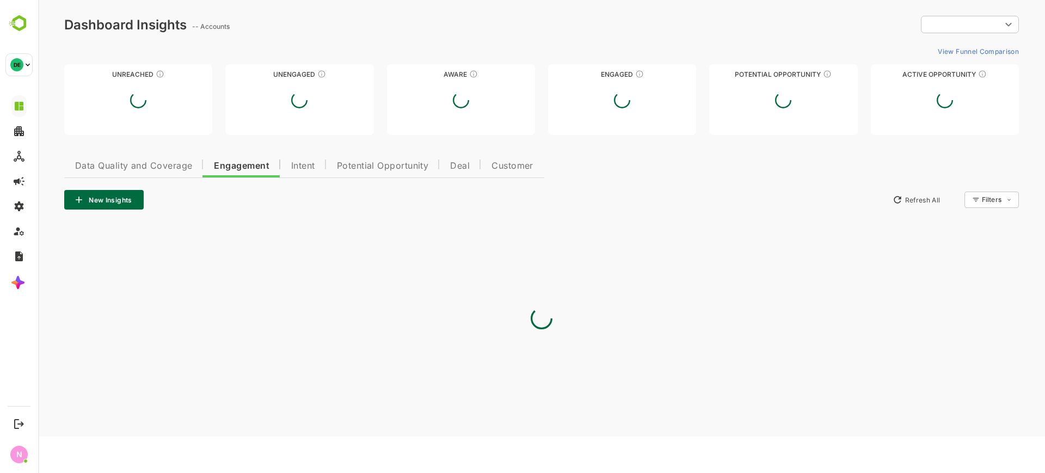
type input "**********"
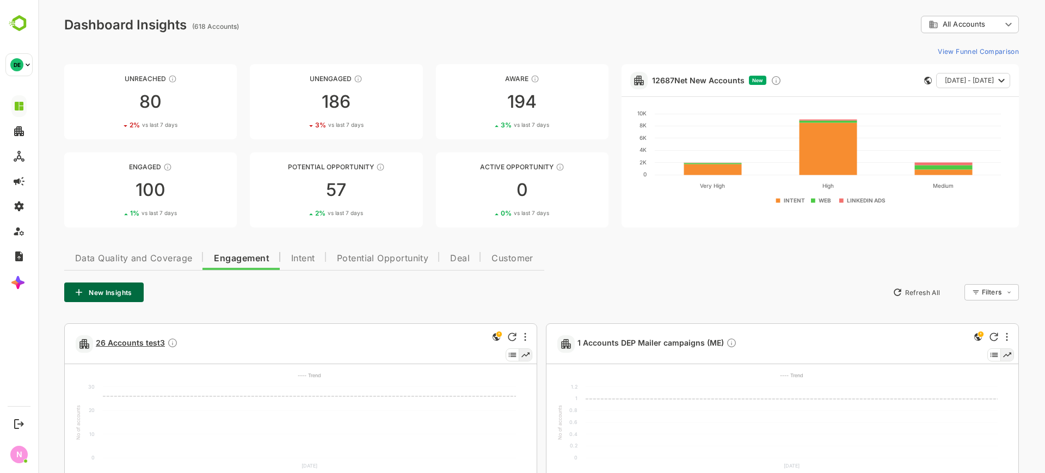
click at [144, 341] on span "26 Accounts test3" at bounding box center [137, 343] width 82 height 13
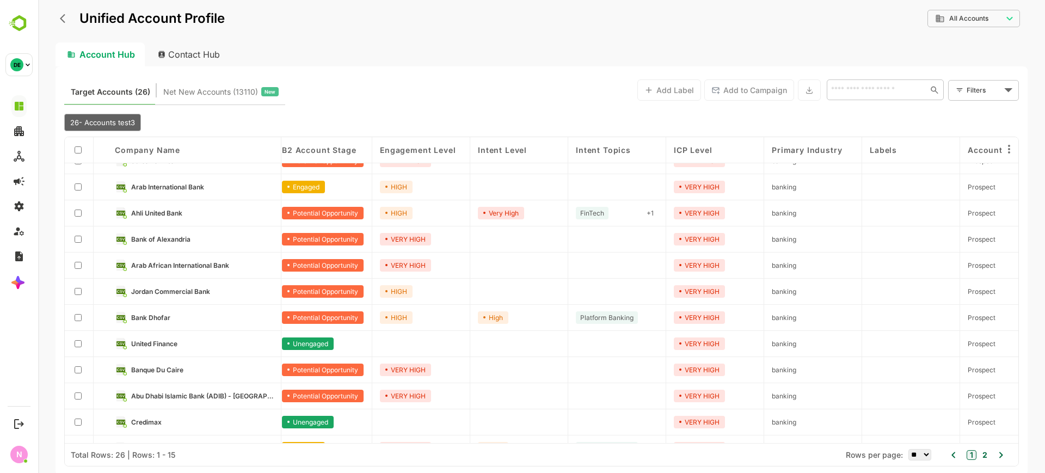
scroll to position [0, 7]
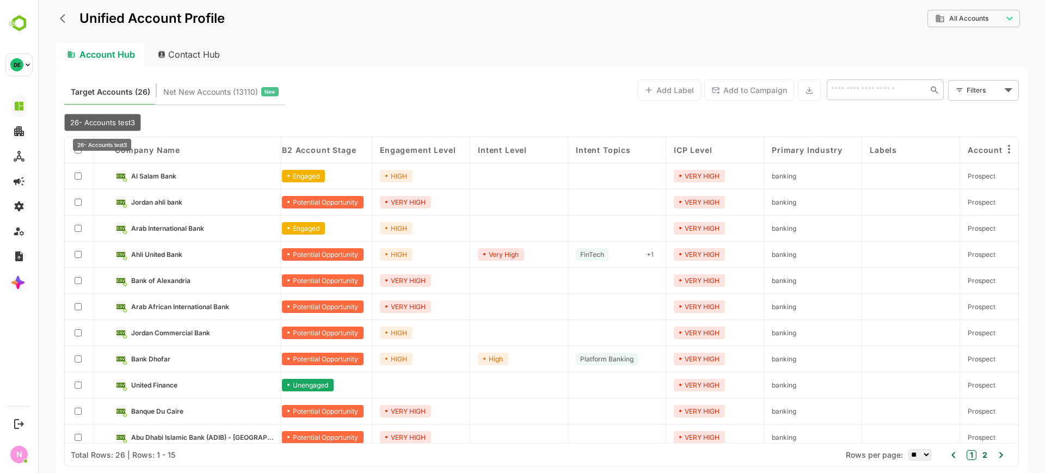
click at [116, 122] on span "26- Accounts test3" at bounding box center [102, 122] width 65 height 9
